Goal: Information Seeking & Learning: Learn about a topic

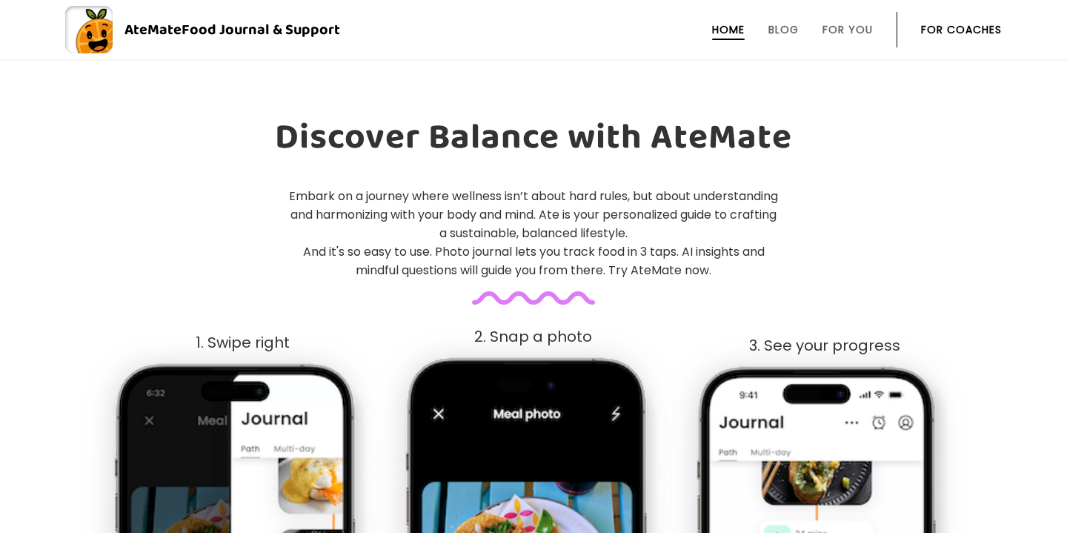
scroll to position [593, 0]
click at [787, 37] on li "Blog" at bounding box center [784, 30] width 30 height 36
click at [784, 28] on link "Blog" at bounding box center [784, 30] width 30 height 12
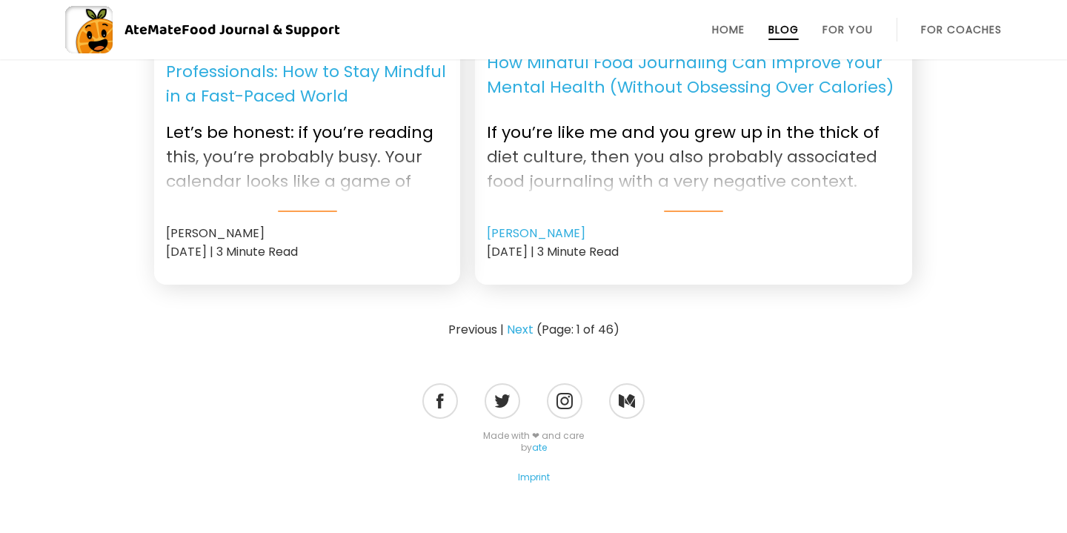
scroll to position [2050, 0]
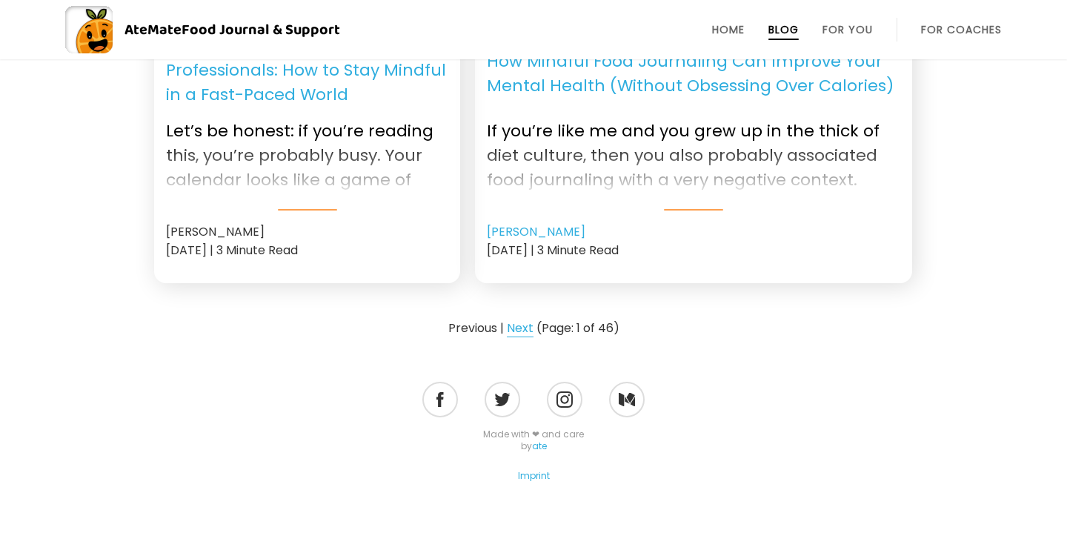
click at [513, 323] on link "Next" at bounding box center [520, 329] width 27 height 18
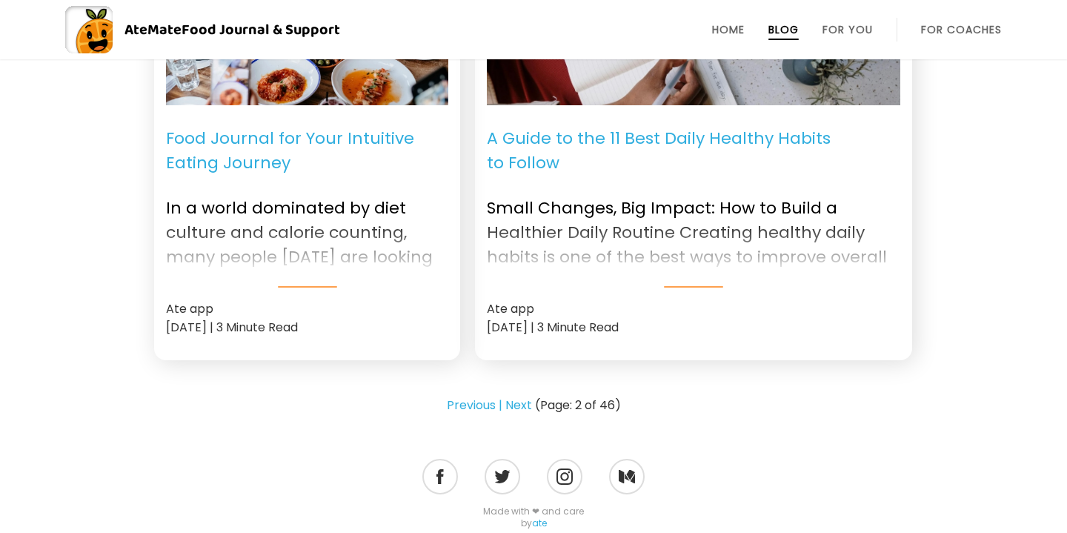
scroll to position [1943, 0]
